Goal: Transaction & Acquisition: Purchase product/service

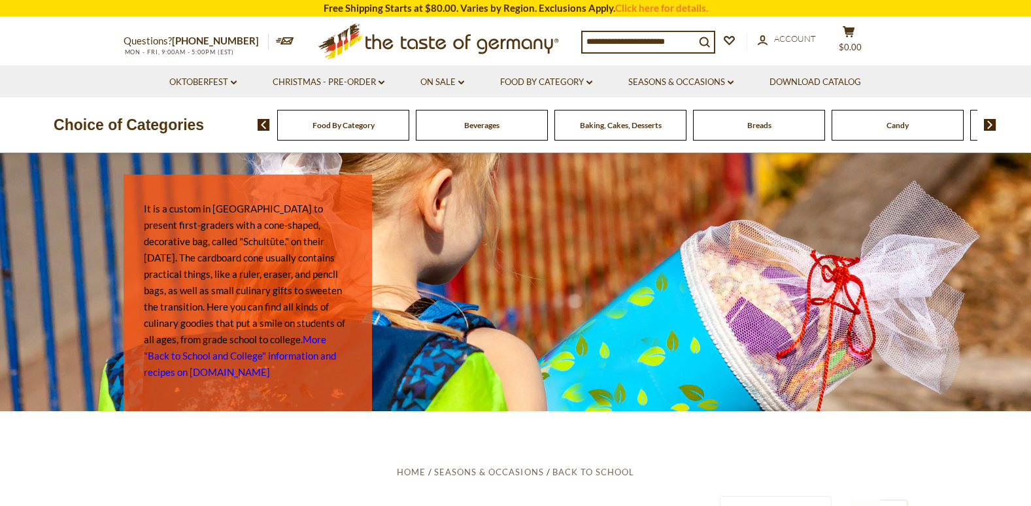
click at [632, 39] on input at bounding box center [639, 41] width 112 height 18
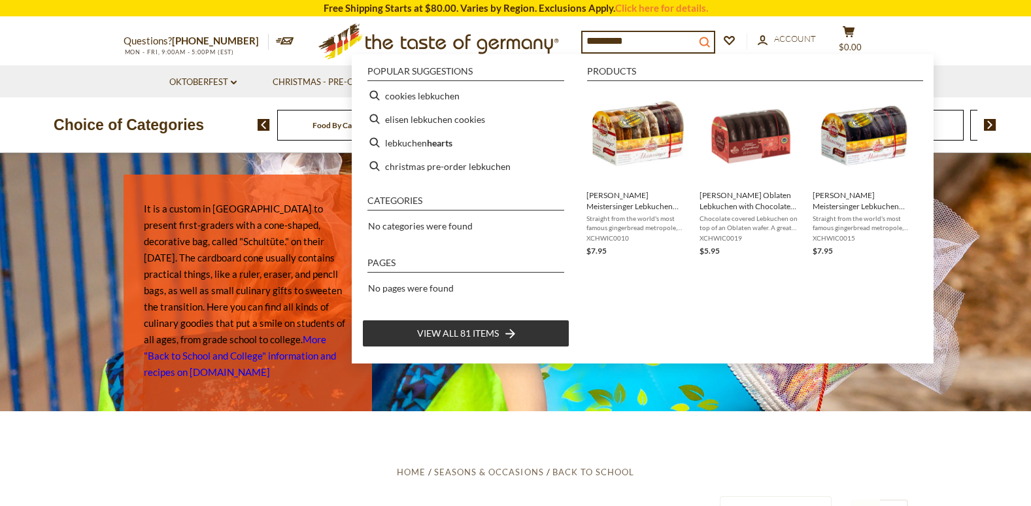
type input "*********"
click at [710, 37] on icon "search_icon" at bounding box center [704, 42] width 11 height 11
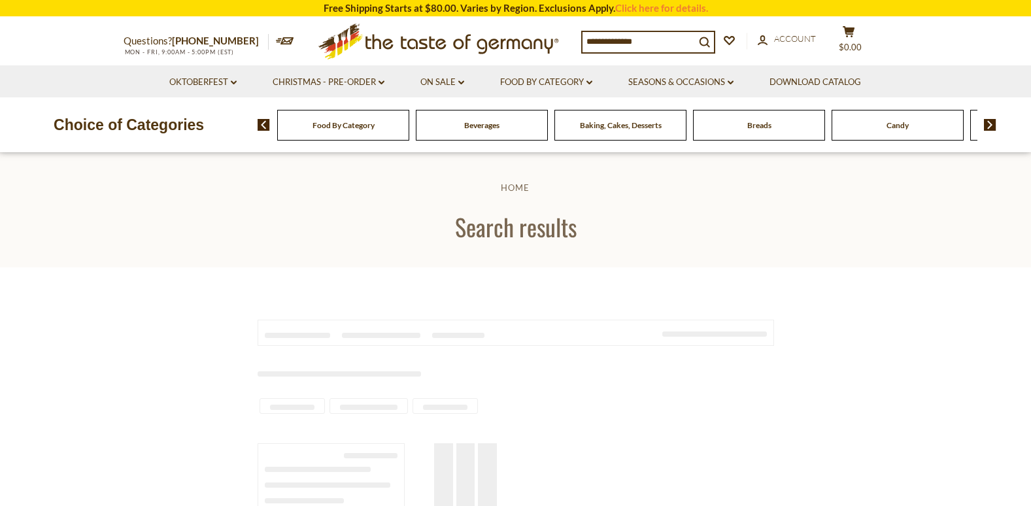
type input "*********"
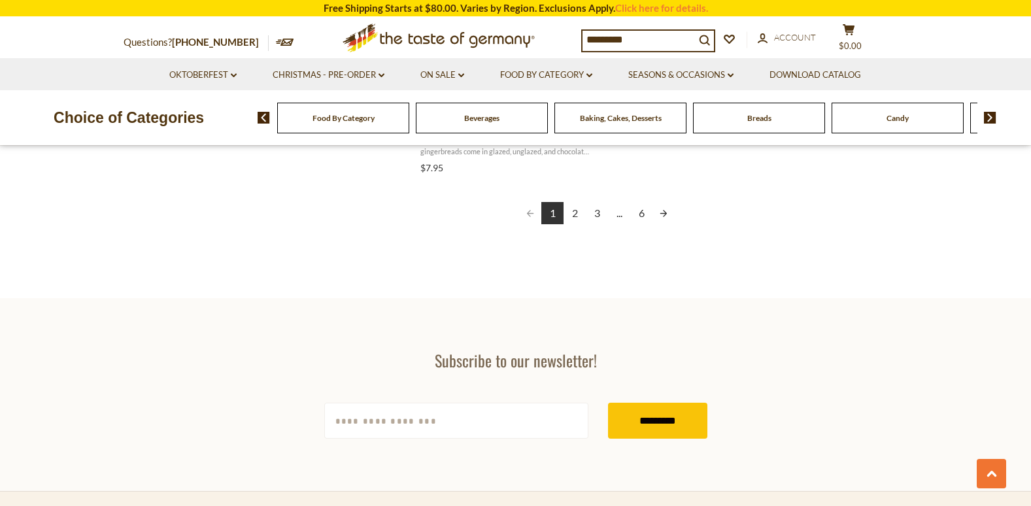
scroll to position [2485, 0]
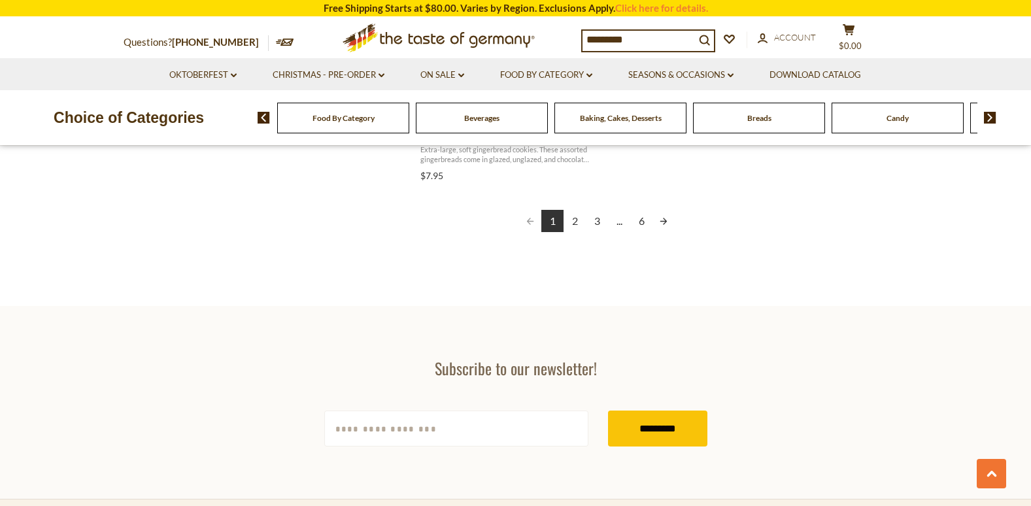
click at [579, 222] on link "2" at bounding box center [575, 221] width 22 height 22
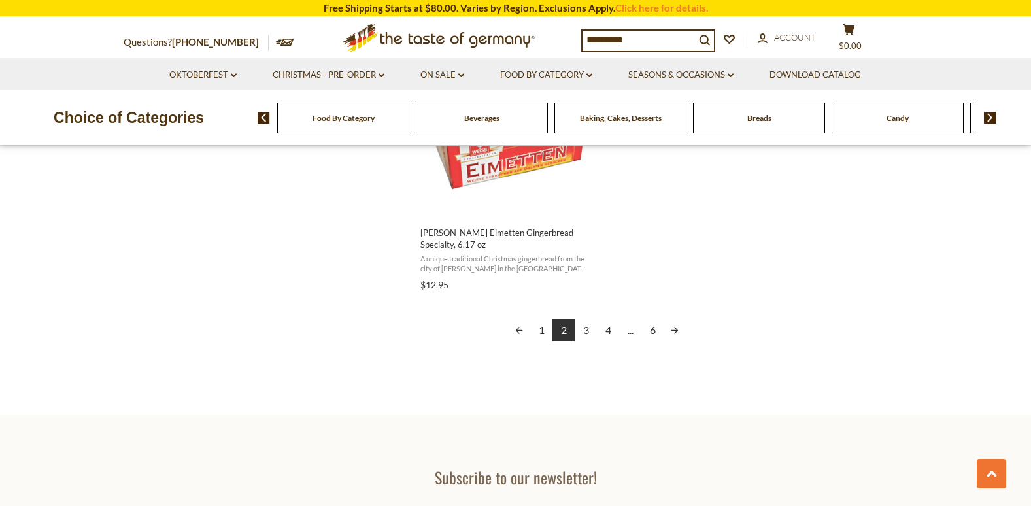
scroll to position [2398, 0]
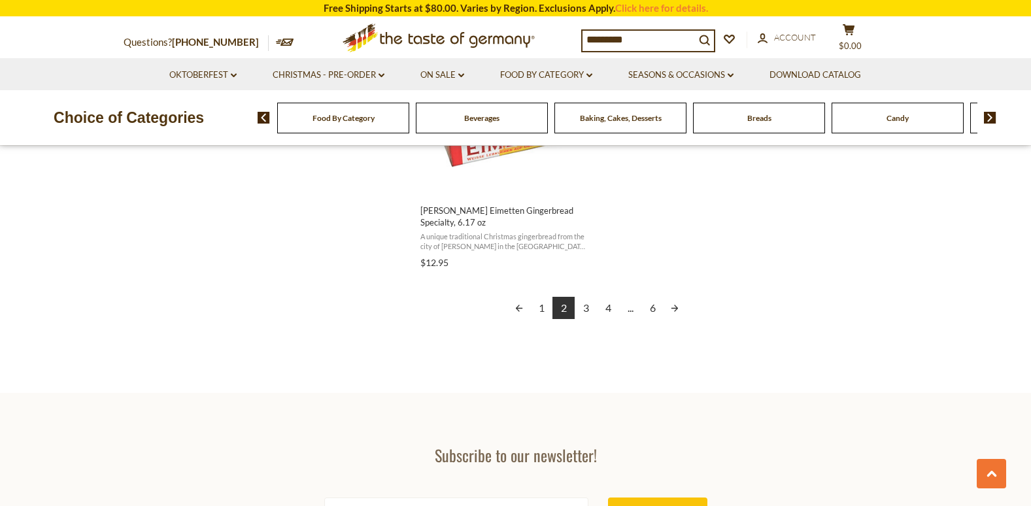
click at [587, 311] on link "3" at bounding box center [586, 308] width 22 height 22
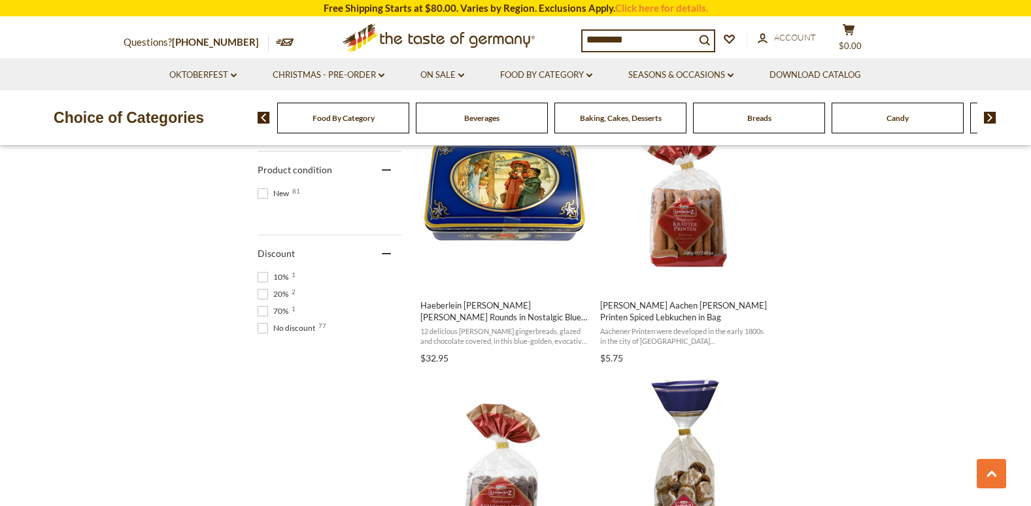
scroll to position [869, 0]
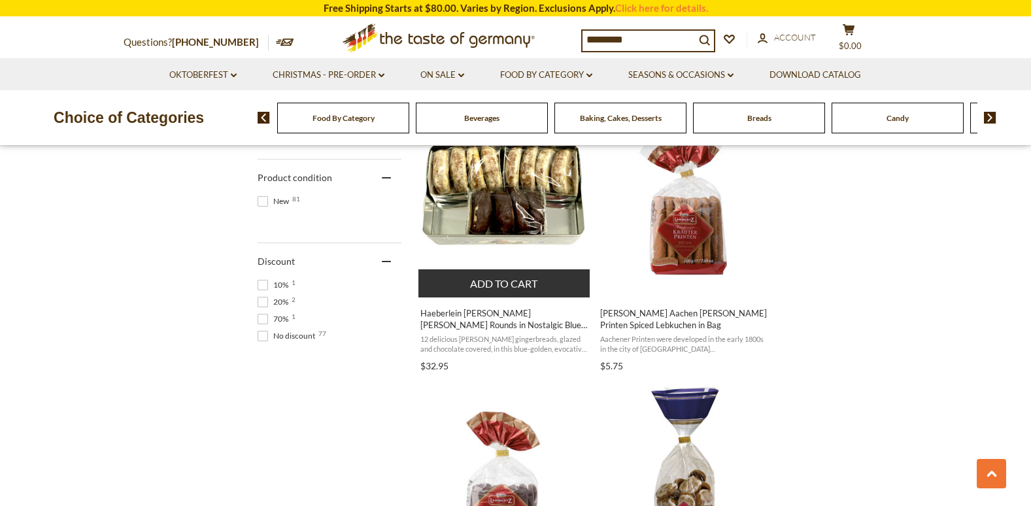
click at [462, 223] on img "Haeberlein Metzger Elisen Gingerbread Rounds in Nostalgic Blue Gift Tin Case, 5…" at bounding box center [505, 199] width 173 height 173
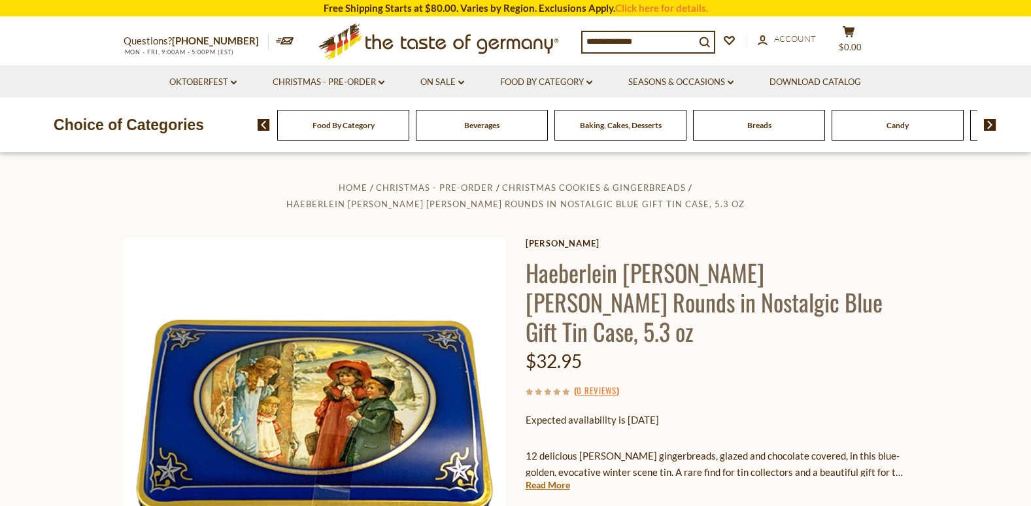
click at [615, 39] on input at bounding box center [639, 41] width 112 height 18
click at [889, 224] on div "Home Christmas - PRE-ORDER Christmas Cookies & Gingerbreads Haeberlein [PERSON_…" at bounding box center [516, 438] width 804 height 519
drag, startPoint x: 863, startPoint y: 185, endPoint x: 612, endPoint y: 37, distance: 291.4
click at [612, 37] on input at bounding box center [639, 41] width 112 height 18
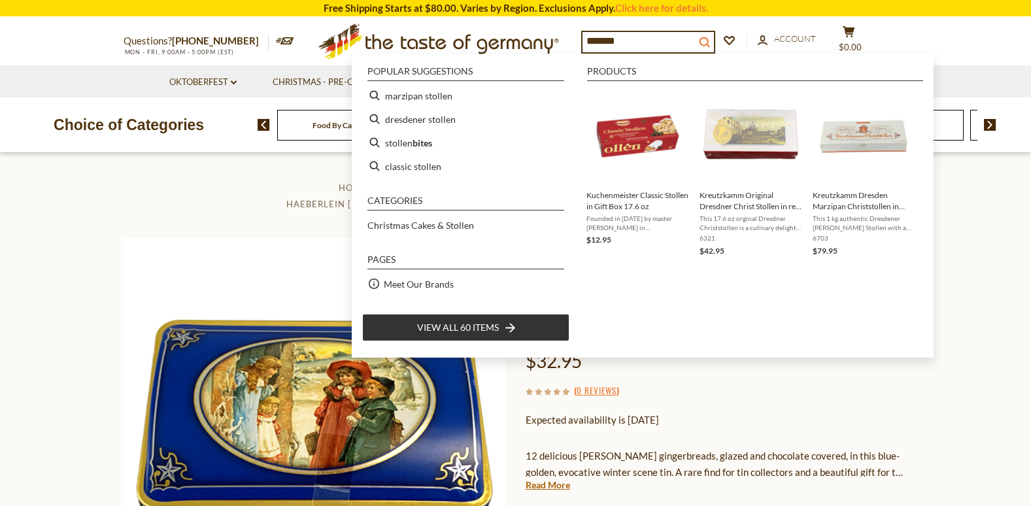
type input "*******"
click at [710, 40] on icon "search_icon" at bounding box center [704, 42] width 11 height 11
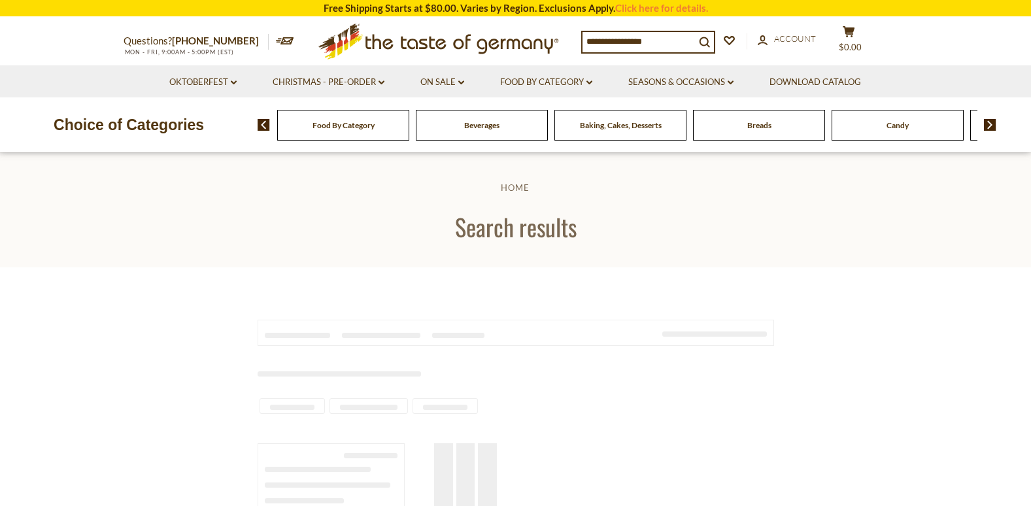
type input "*******"
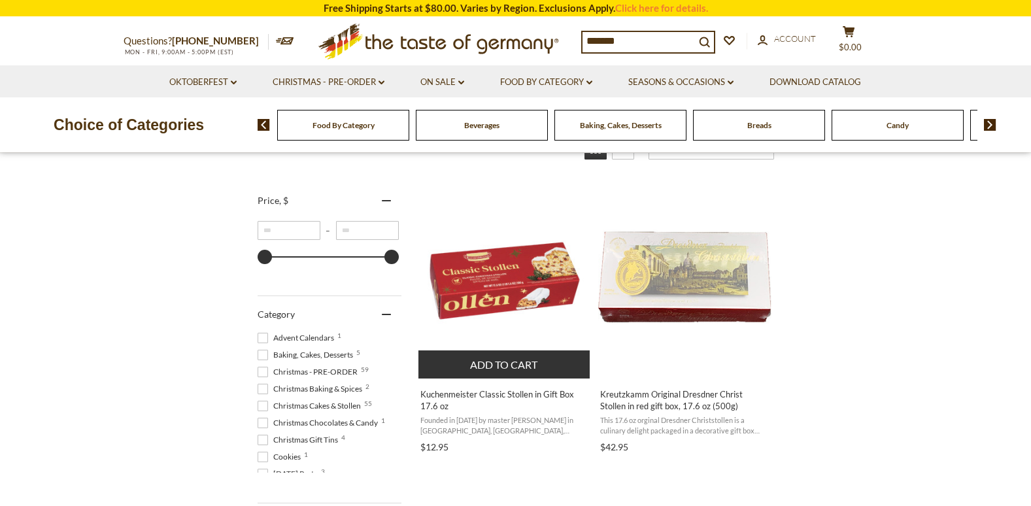
scroll to position [218, 0]
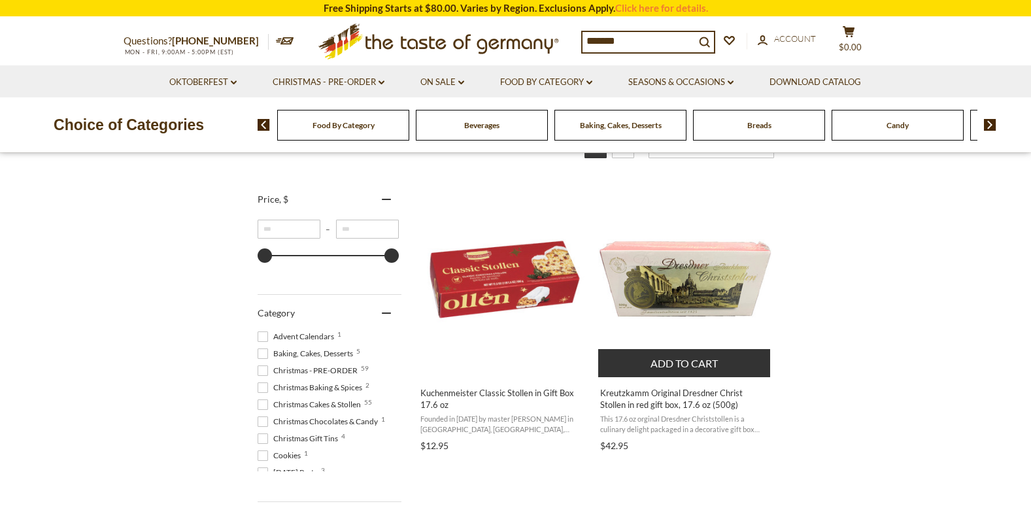
click at [729, 294] on img "Kreutzkamm Original Dresdner Christ Stollen in red gift box, 17.6 oz (500g)" at bounding box center [684, 279] width 173 height 173
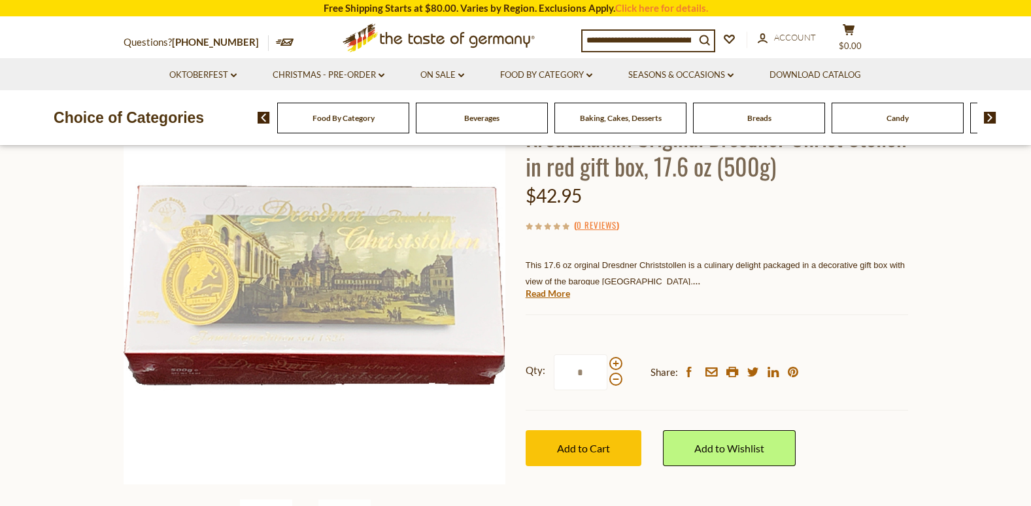
scroll to position [87, 0]
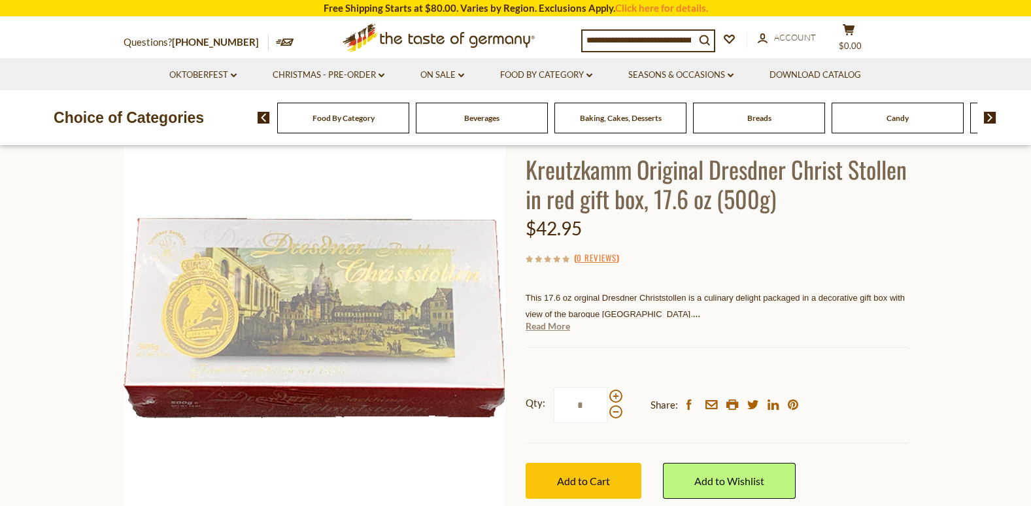
click at [547, 328] on link "Read More" at bounding box center [548, 326] width 44 height 13
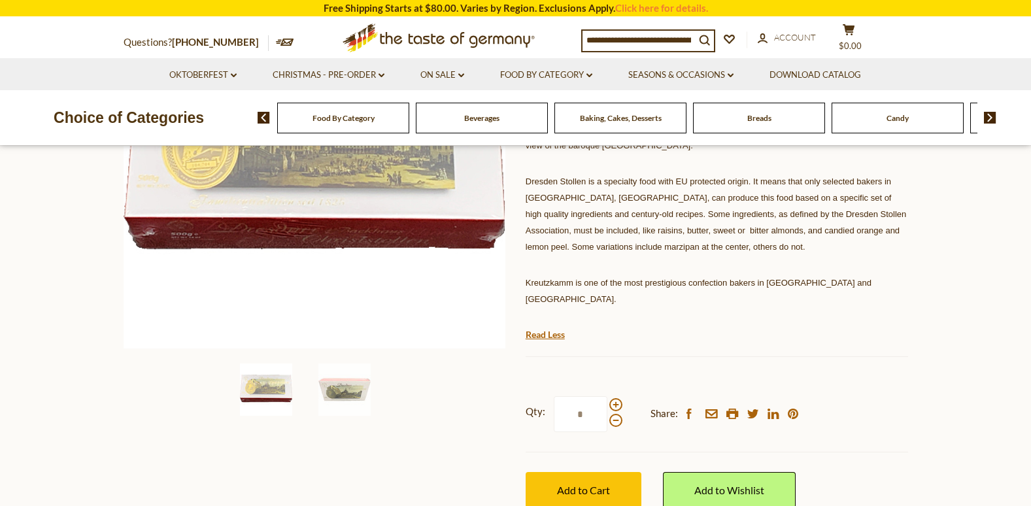
scroll to position [262, 0]
